Goal: Task Accomplishment & Management: Complete application form

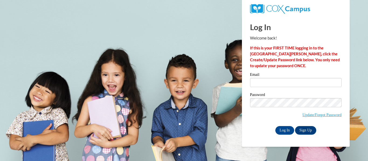
type input "[EMAIL_ADDRESS][DOMAIN_NAME]"
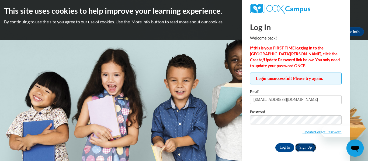
click at [304, 146] on link "Sign Up" at bounding box center [305, 148] width 21 height 9
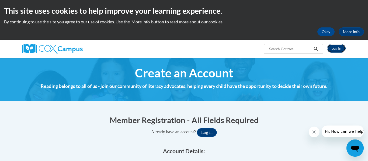
click at [337, 49] on link "Log In" at bounding box center [336, 48] width 19 height 9
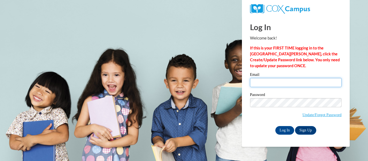
click at [298, 86] on input "Email" at bounding box center [296, 82] width 92 height 9
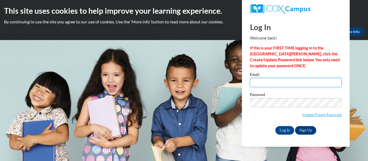
type input "[EMAIL_ADDRESS][DOMAIN_NAME]"
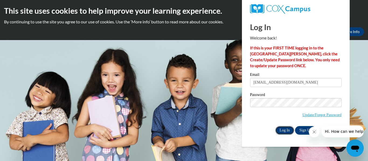
click at [290, 131] on input "Log In" at bounding box center [285, 130] width 19 height 9
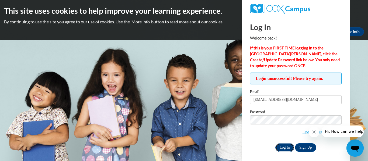
click at [287, 148] on input "Log In" at bounding box center [285, 148] width 19 height 9
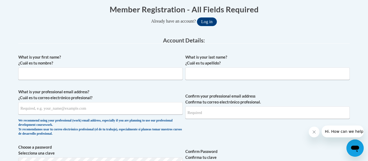
scroll to position [111, 0]
click at [126, 77] on input "What is your first name? ¿Cuál es tu nombre?" at bounding box center [100, 74] width 164 height 12
type input "Jaylee"
click at [199, 78] on input "What is your last name? ¿Cuál es tu apellido?" at bounding box center [267, 74] width 164 height 12
type input "Ducker"
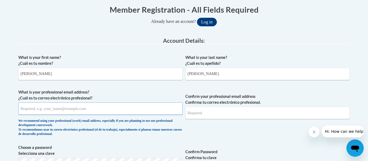
click at [139, 111] on input "What is your professional email address? ¿Cuál es tu correo electrónico profesi…" at bounding box center [100, 109] width 164 height 12
type input "jayleeducker@gmail.com"
click at [192, 113] on input "Confirm your professional email address Confirma tu correo electrónico profesio…" at bounding box center [267, 113] width 164 height 12
type input "jayleeducker"
click at [42, 109] on input "jayleeducker@gmail.com" at bounding box center [100, 109] width 164 height 12
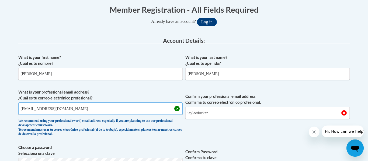
click at [90, 115] on input "jayleeducker@gmail.com" at bounding box center [100, 109] width 164 height 12
type input "jayleeducker@emauel.k12.ga.us"
click at [222, 113] on input "jayleeducker" at bounding box center [267, 113] width 164 height 12
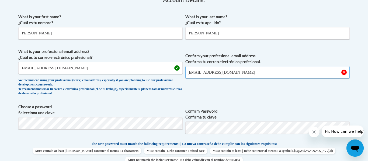
scroll to position [154, 0]
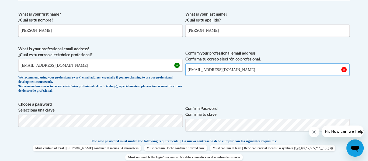
type input "jayleeducker@emauel.k12.ga.us"
click at [312, 102] on span "Confirm Password Confirma tu clave" at bounding box center [267, 119] width 164 height 34
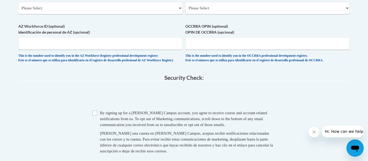
scroll to position [340, 0]
click at [70, 44] on input "AZ Workforce ID (optional) Identificación de personal de AZ (opcional)" at bounding box center [100, 44] width 164 height 12
click at [96, 116] on input "Checkbox" at bounding box center [94, 113] width 5 height 5
checkbox input "true"
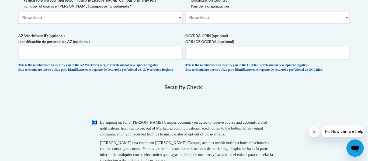
scroll to position [316, 0]
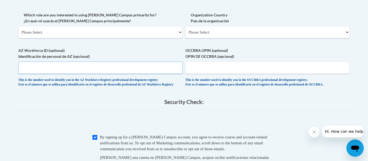
click at [99, 66] on input "AZ Workforce ID (optional) Identificación de personal de AZ (opcional)" at bounding box center [100, 68] width 164 height 12
click at [172, 30] on select "Please Select College/University | Colegio/Universidad Community/Nonprofit Part…" at bounding box center [100, 32] width 164 height 12
click at [116, 73] on input "AZ Workforce ID (optional) Identificación de personal de AZ (opcional)" at bounding box center [100, 68] width 164 height 12
click at [96, 33] on select "Please Select College/University | Colegio/Universidad Community/Nonprofit Part…" at bounding box center [100, 32] width 164 height 12
select select "fbf2d438-af2f-41f8-98f1-81c410e29de3"
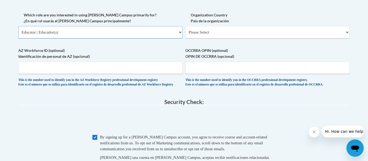
click at [18, 26] on select "Please Select College/University | Colegio/Universidad Community/Nonprofit Part…" at bounding box center [100, 32] width 164 height 12
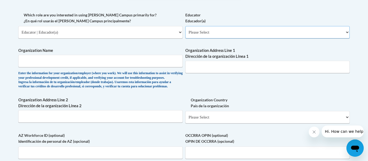
click at [193, 34] on select "Please Select Early Learning/Daycare Teacher/Family Home Care Provider | Maestr…" at bounding box center [267, 32] width 164 height 12
select select "5e2af403-4f2c-4e49-a02f-103e55d7b75b"
click at [185, 26] on select "Please Select Early Learning/Daycare Teacher/Family Home Care Provider | Maestr…" at bounding box center [267, 32] width 164 height 12
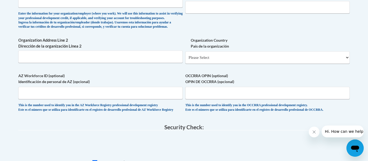
scroll to position [376, 0]
click at [203, 64] on select "Please Select United States | Estados Unidos Outside of the United States | Fue…" at bounding box center [267, 58] width 164 height 12
select select "ad49bcad-a171-4b2e-b99c-48b446064914"
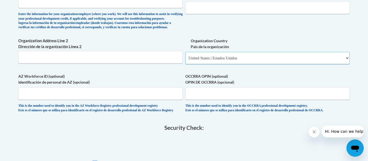
click at [185, 61] on select "Please Select United States | Estados Unidos Outside of the United States | Fue…" at bounding box center [267, 58] width 164 height 12
select select
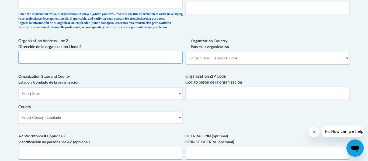
click at [129, 64] on input "Organization Address Line 2 Dirección de la organización Línea 2" at bounding box center [100, 57] width 164 height 12
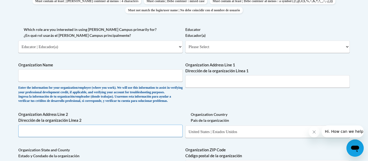
scroll to position [301, 0]
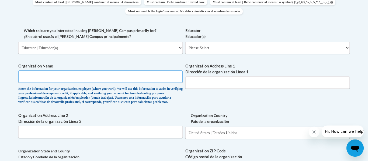
click at [125, 77] on input "Organization Name" at bounding box center [100, 77] width 164 height 12
type input "Meghas learning academy"
click at [207, 81] on input "Organization Address Line 1 Dirección de la organización Línea 1" at bounding box center [267, 83] width 164 height 12
type input "10 row avenue"
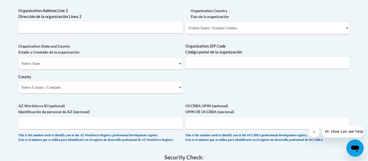
scroll to position [415, 0]
